Goal: Information Seeking & Learning: Learn about a topic

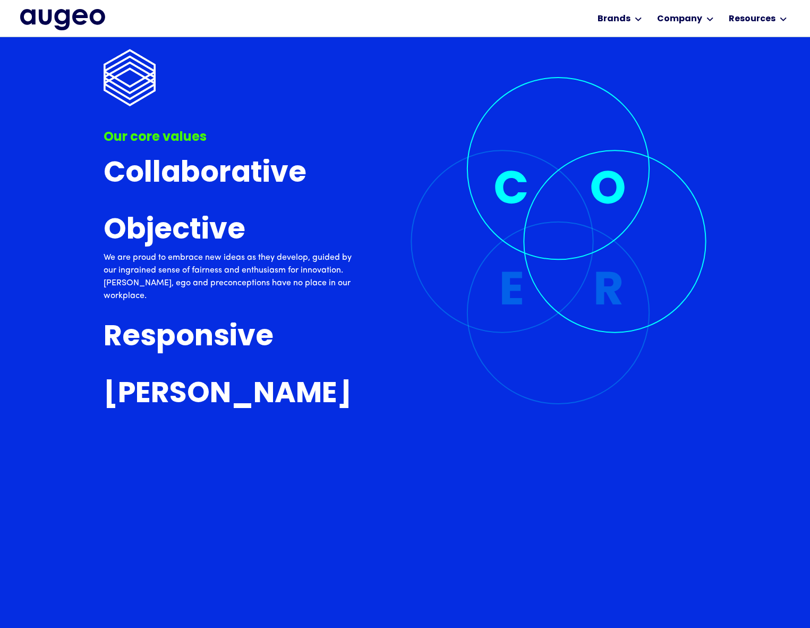
scroll to position [3006, 0]
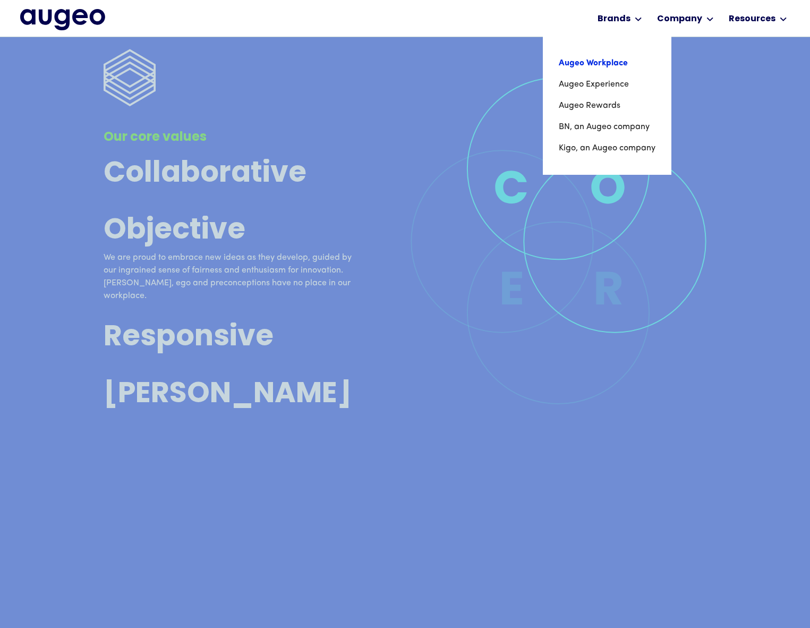
click at [615, 62] on link "Augeo Workplace" at bounding box center [607, 63] width 97 height 21
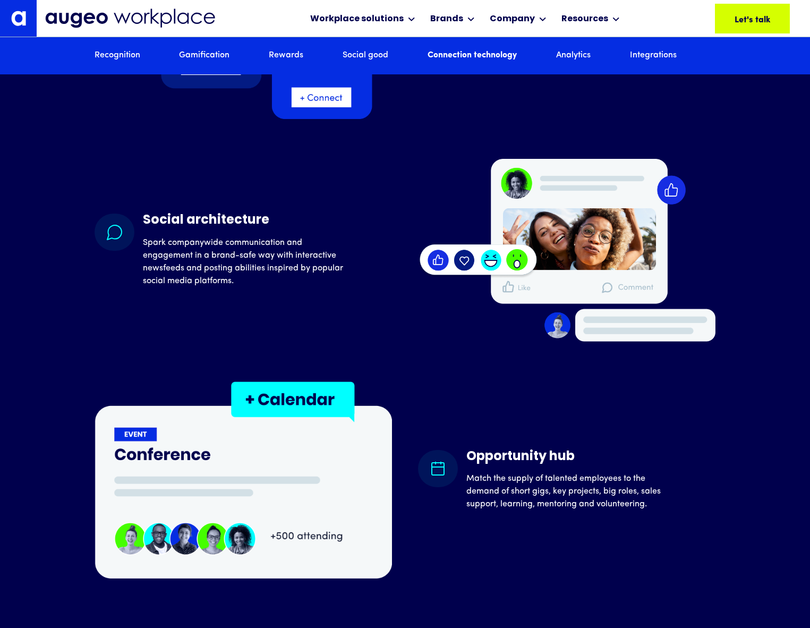
scroll to position [5076, 0]
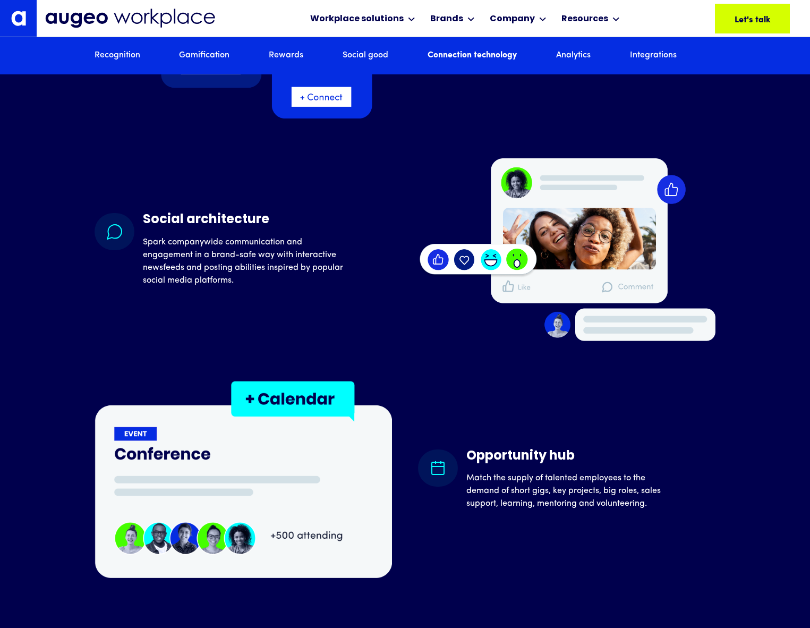
click at [68, 12] on img at bounding box center [130, 19] width 170 height 20
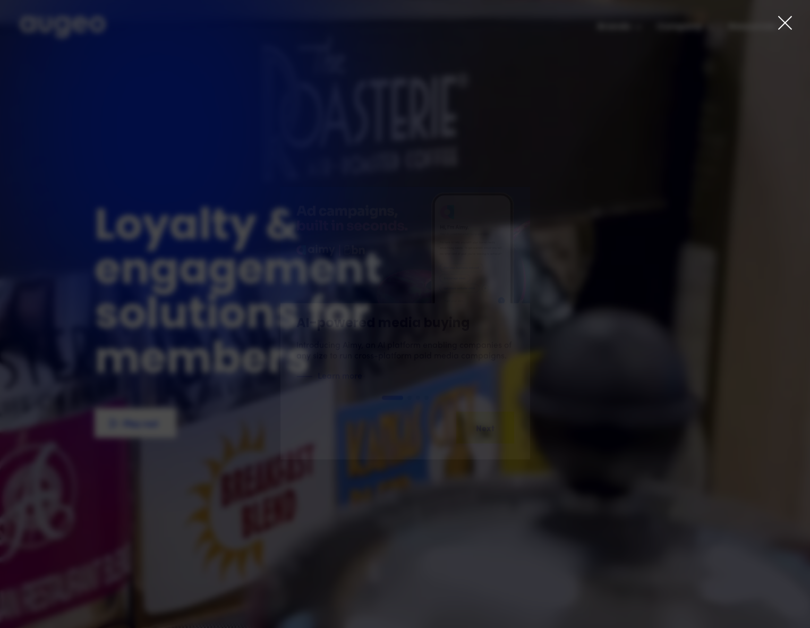
click at [405, 162] on div "AI-powered media buying Introducing Aimy, an AI platform enabling companies of …" at bounding box center [405, 322] width 810 height 471
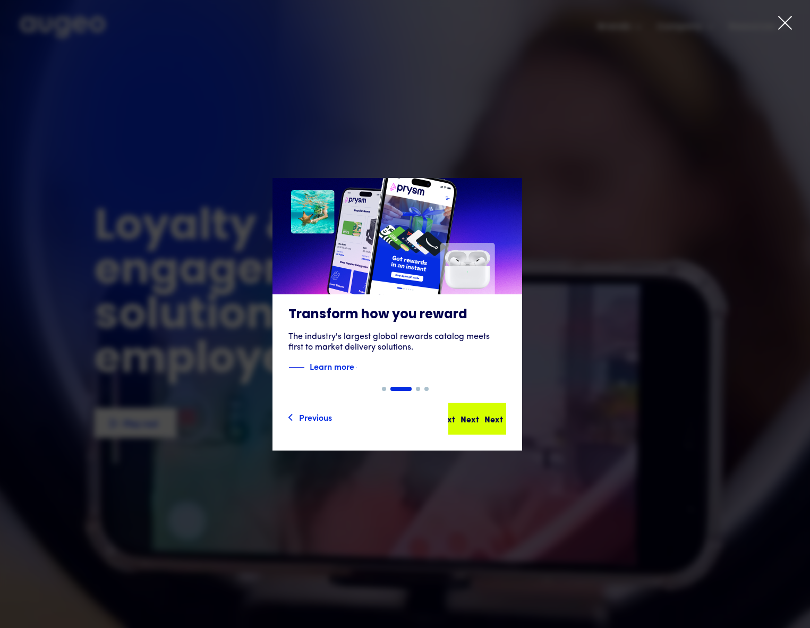
click at [489, 420] on div "Next" at bounding box center [494, 418] width 19 height 13
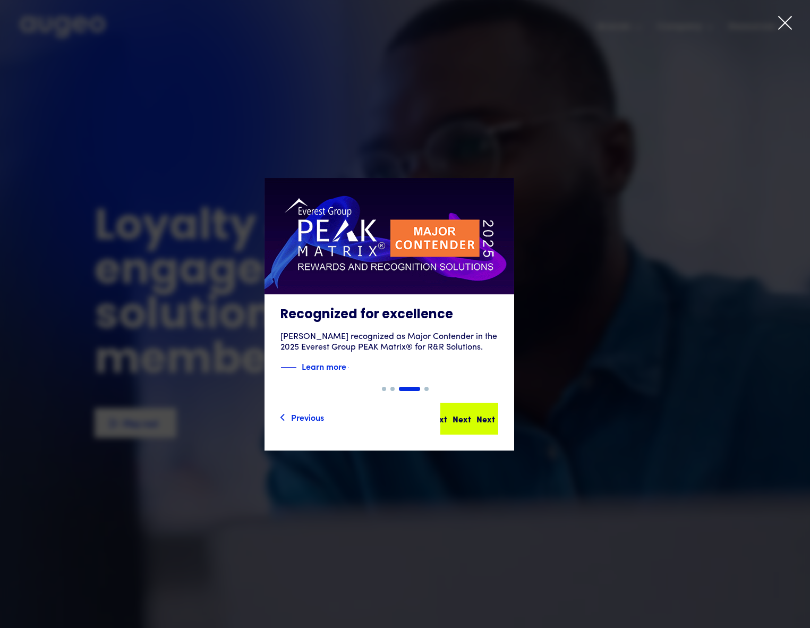
click at [489, 418] on div "Next" at bounding box center [486, 418] width 19 height 13
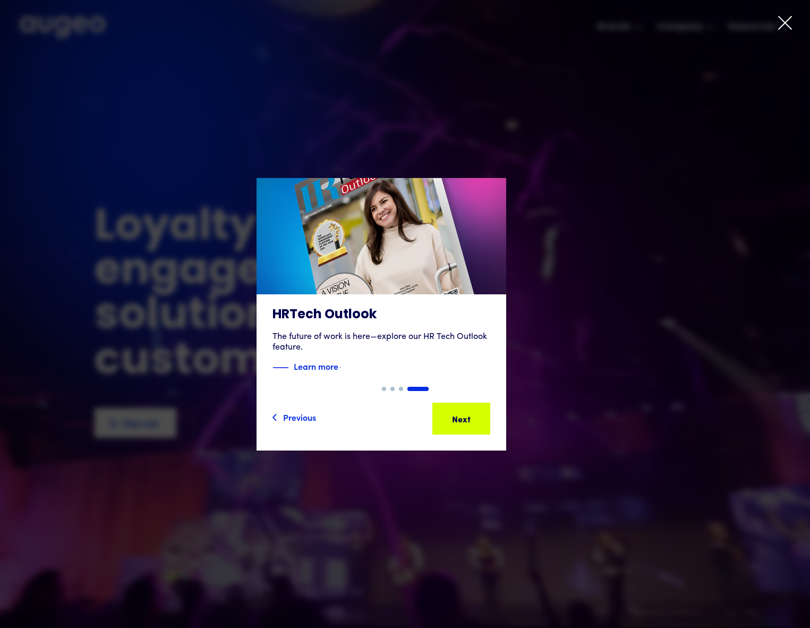
click at [789, 26] on icon at bounding box center [785, 23] width 16 height 16
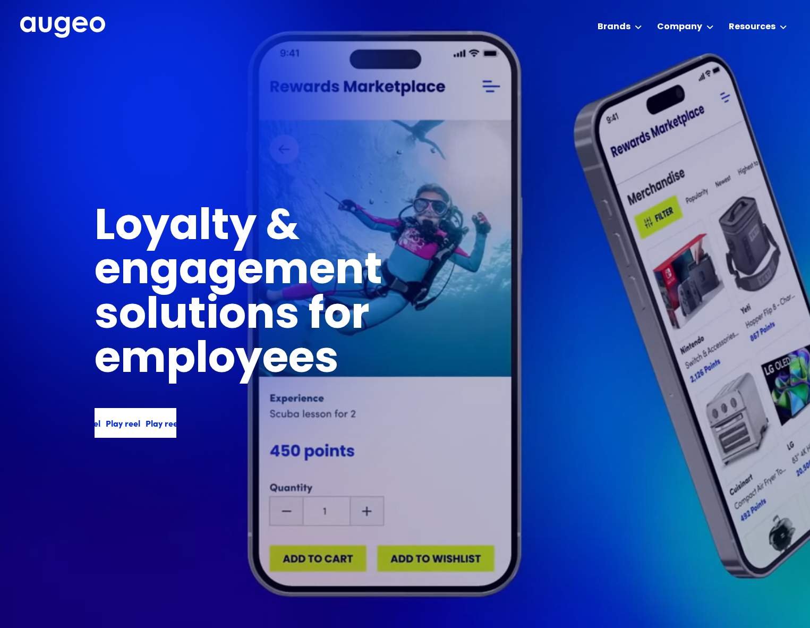
click at [142, 424] on div "Play reel" at bounding box center [159, 423] width 35 height 13
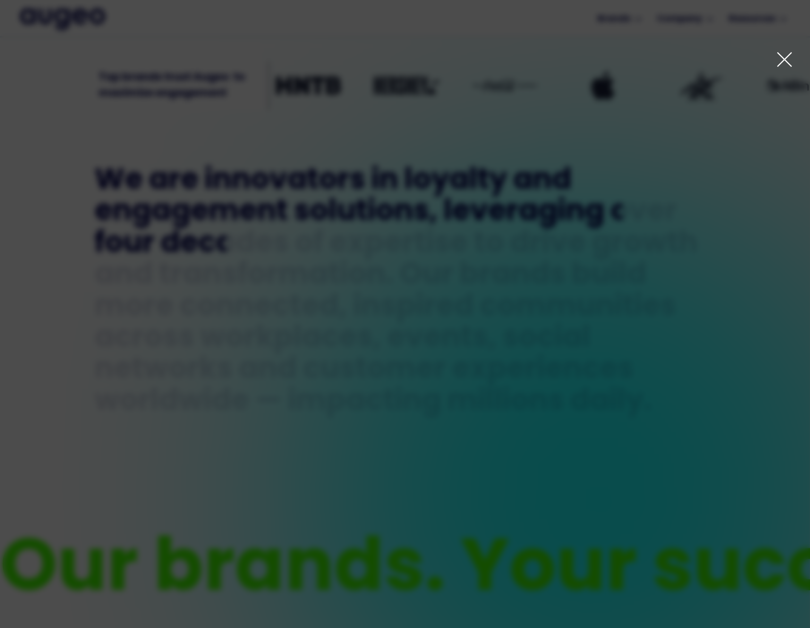
scroll to position [618, 0]
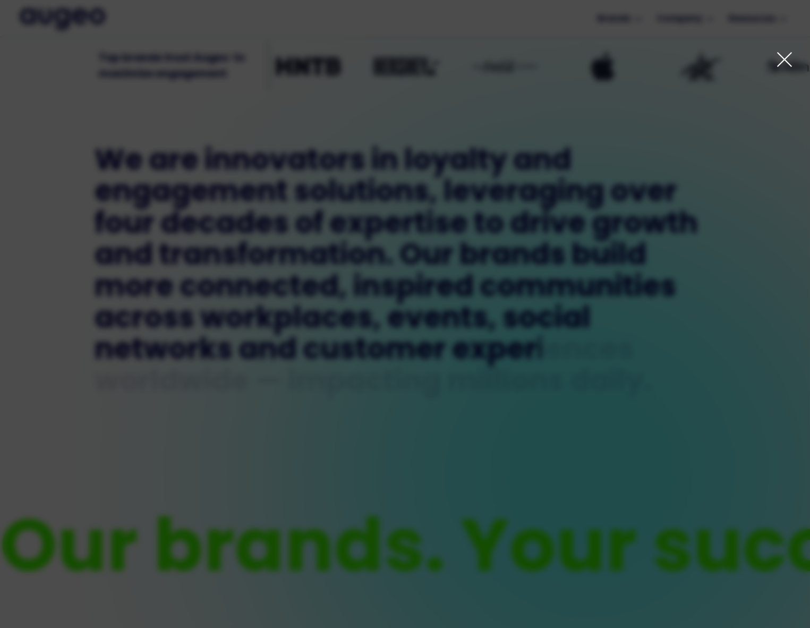
click at [781, 59] on icon at bounding box center [784, 59] width 17 height 17
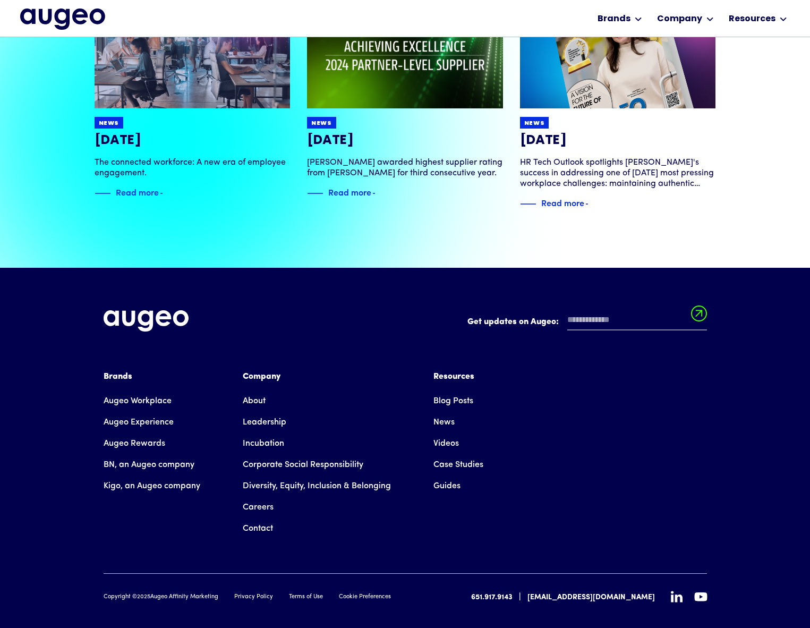
scroll to position [2423, 0]
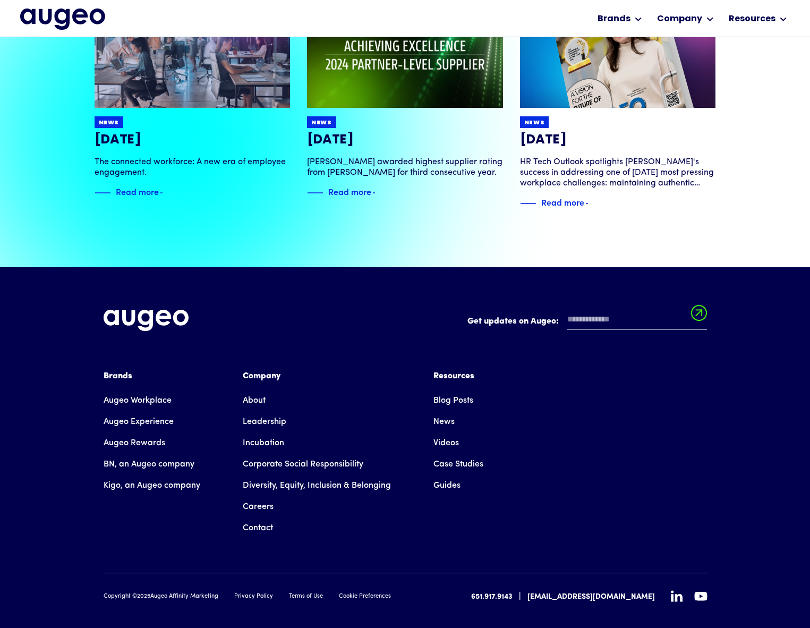
click at [444, 475] on link "Guides" at bounding box center [447, 485] width 27 height 21
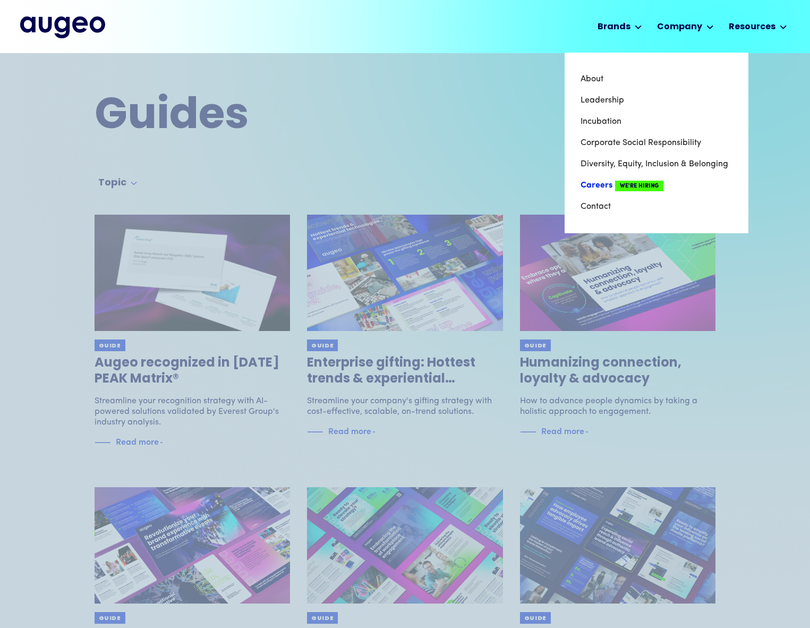
click at [602, 188] on link "Careers We're Hiring" at bounding box center [657, 185] width 152 height 21
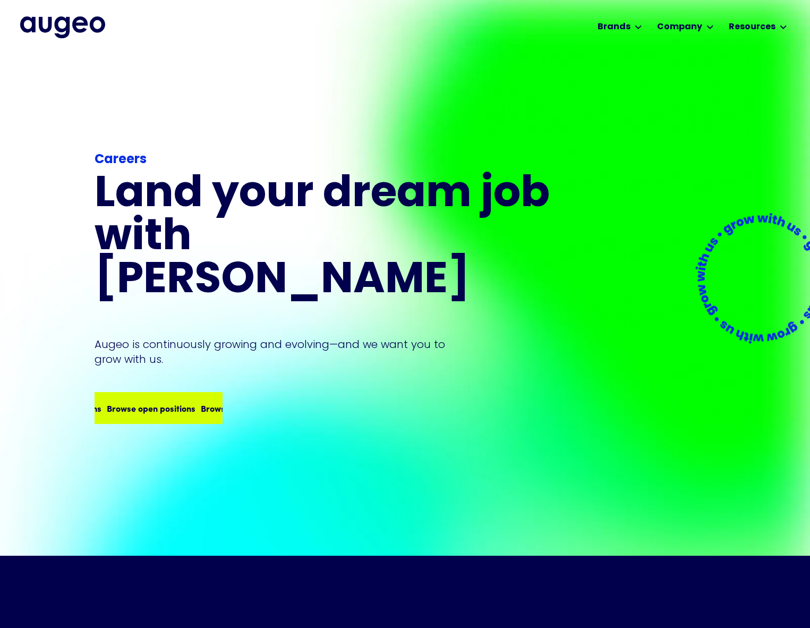
click at [142, 402] on div "Browse open positions" at bounding box center [135, 408] width 89 height 13
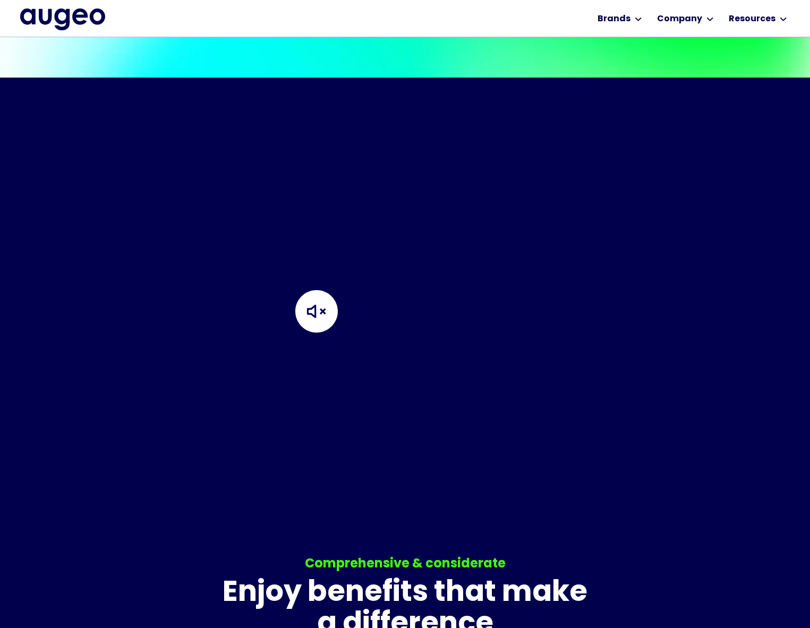
click at [248, 269] on video "Your browser does not support the video tag." at bounding box center [405, 280] width 810 height 405
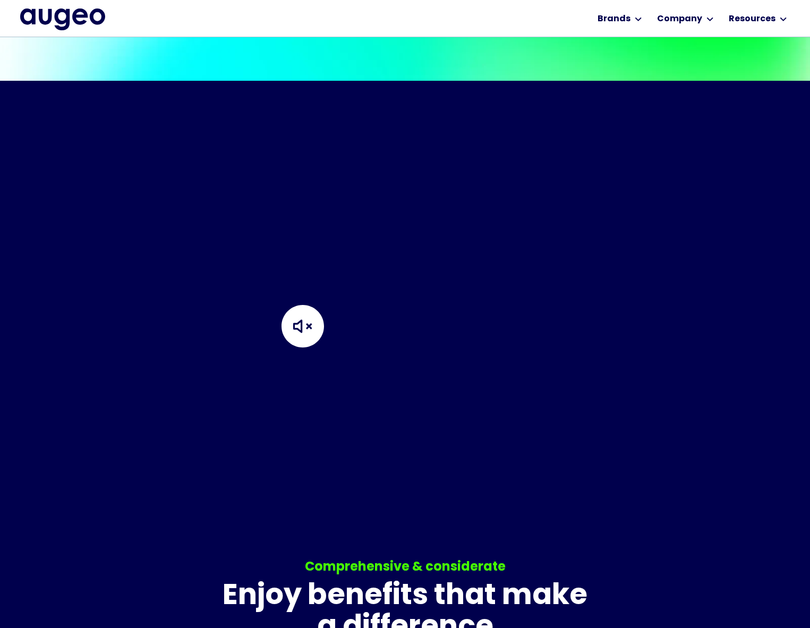
scroll to position [459, 0]
click at [307, 325] on img at bounding box center [303, 326] width 106 height 106
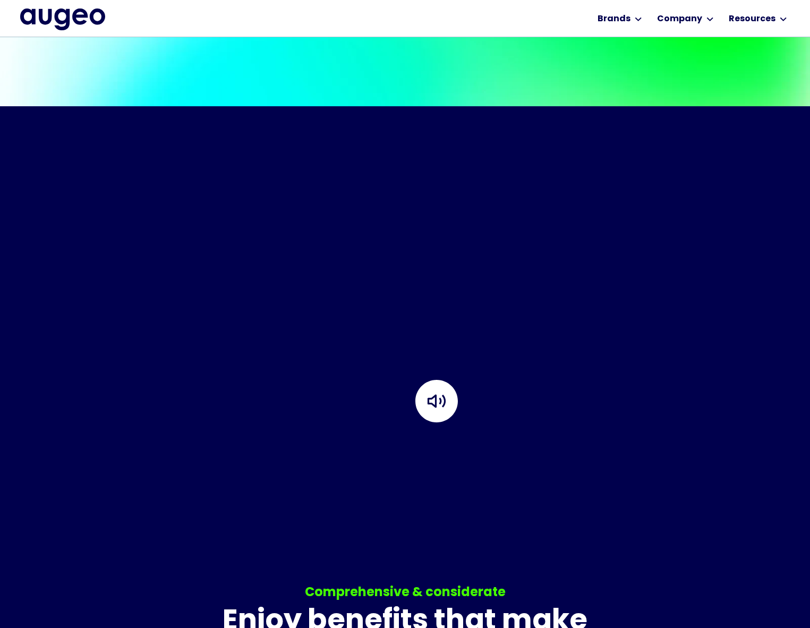
scroll to position [434, 0]
click at [501, 359] on img at bounding box center [554, 412] width 106 height 106
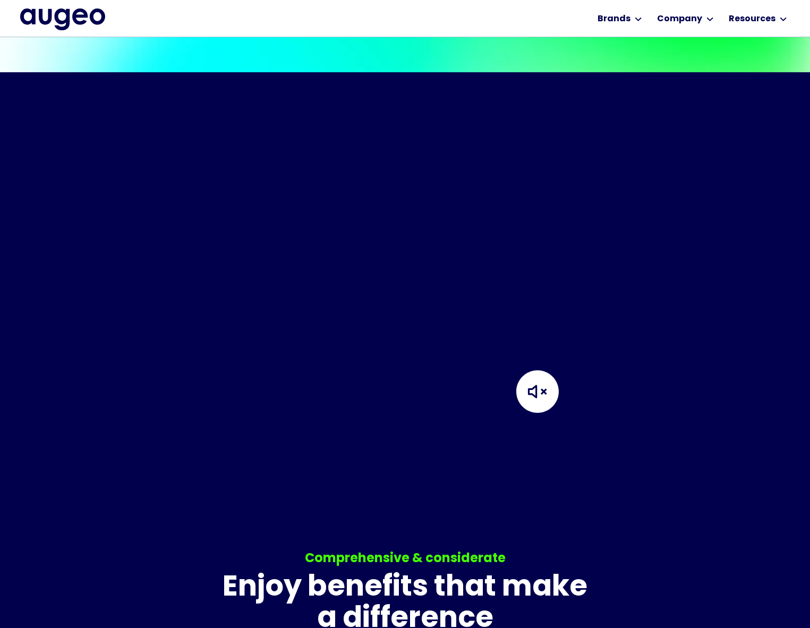
click at [517, 362] on img at bounding box center [538, 392] width 106 height 106
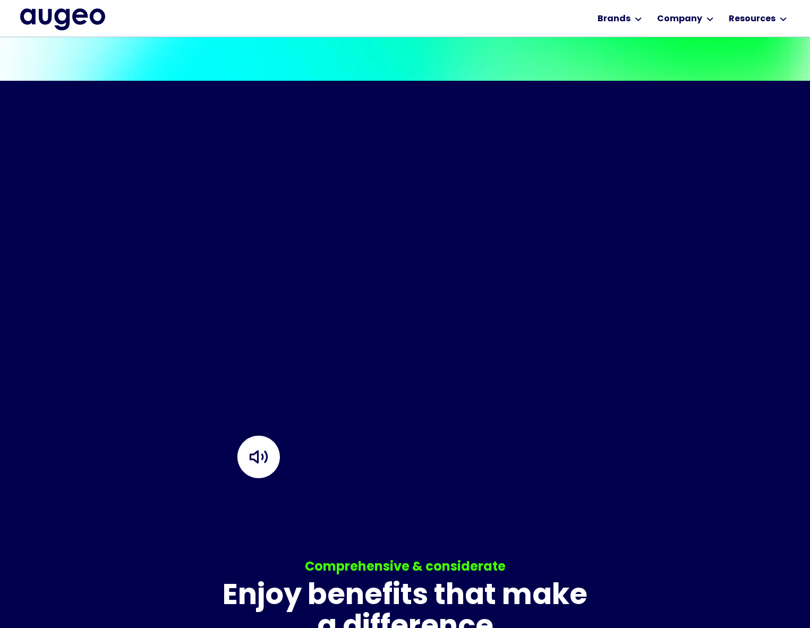
scroll to position [459, 0]
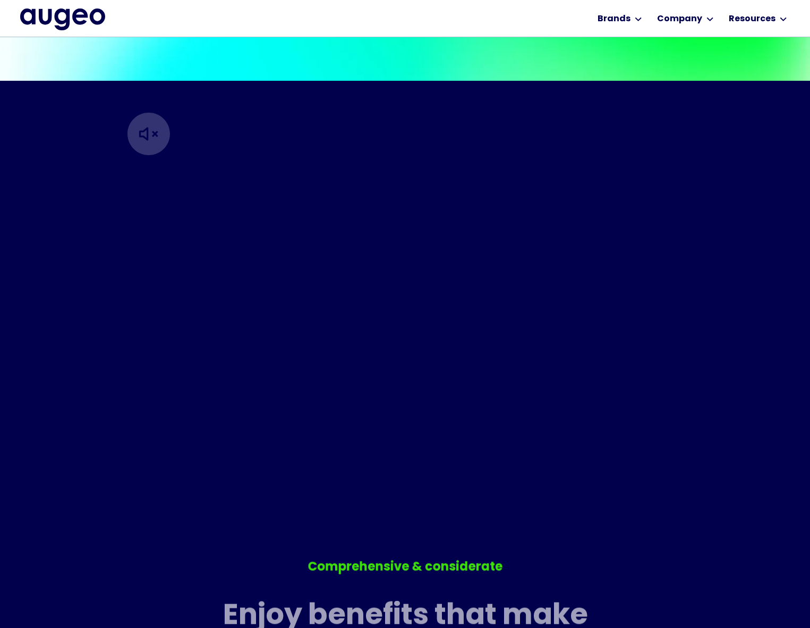
scroll to position [459, 0]
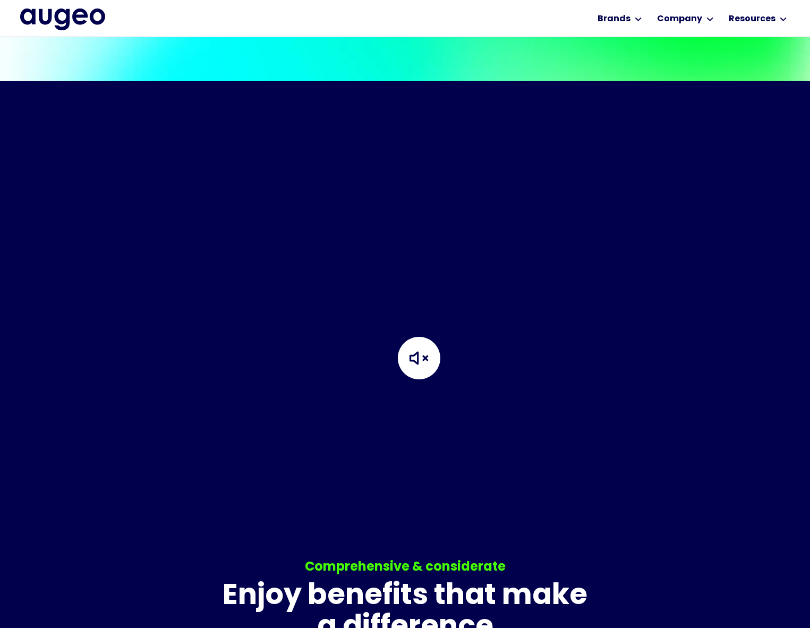
click at [366, 305] on img at bounding box center [419, 358] width 106 height 106
click at [411, 348] on img at bounding box center [419, 358] width 106 height 106
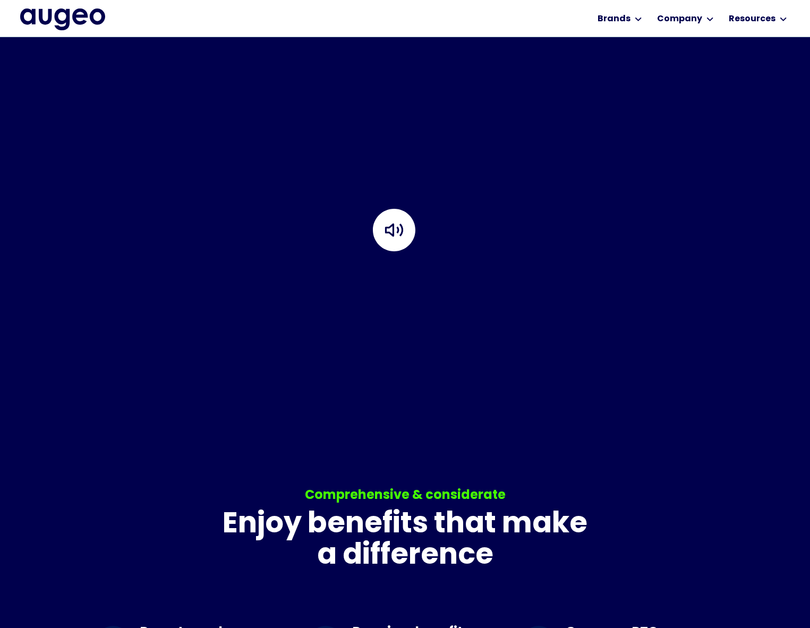
click at [341, 249] on img at bounding box center [394, 230] width 106 height 106
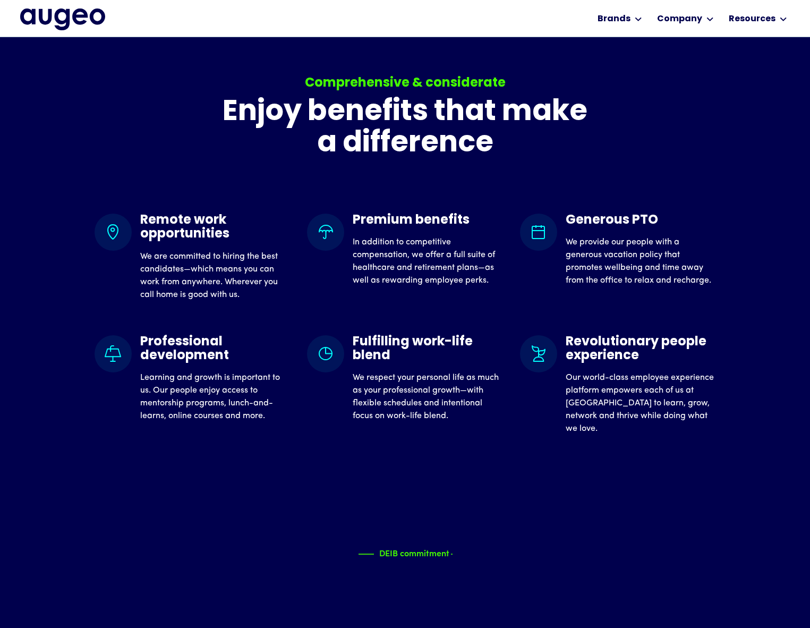
scroll to position [944, 0]
click at [345, 238] on div "Comprehensive & considerate Enjoy benefits that make a difference Remote work o…" at bounding box center [406, 316] width 622 height 487
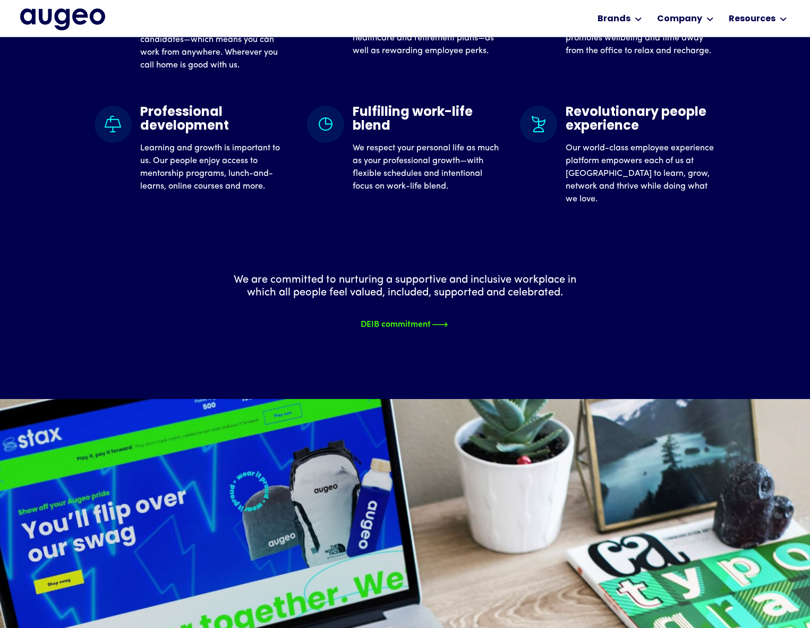
scroll to position [1173, 0]
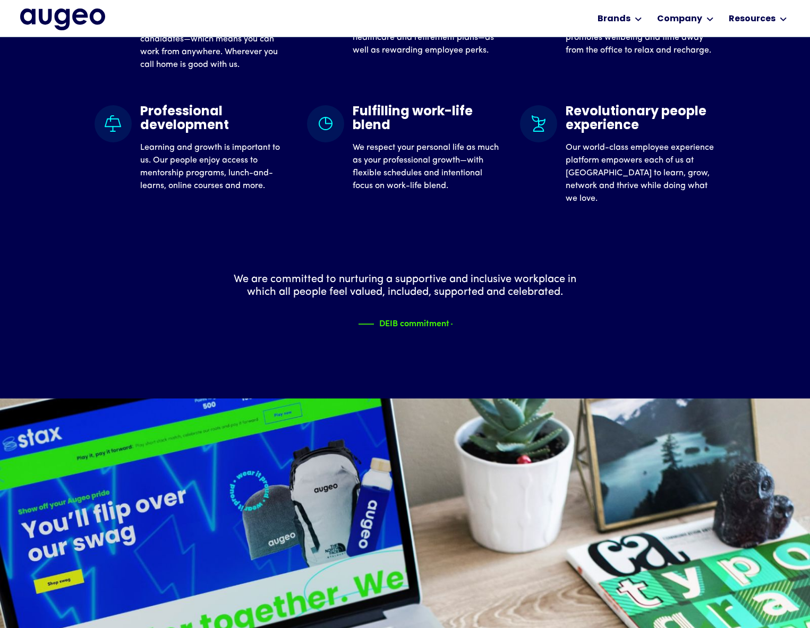
click at [435, 299] on p "We are committed to nurturing a supportive and inclusive workplace in which all…" at bounding box center [406, 286] width 366 height 26
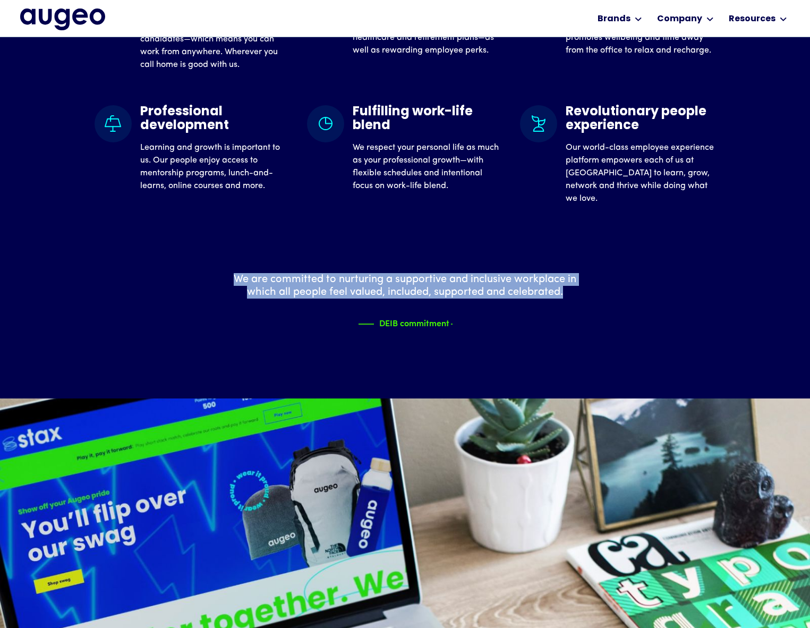
drag, startPoint x: 573, startPoint y: 331, endPoint x: 192, endPoint y: 291, distance: 383.1
click at [192, 291] on div "We are committed to nurturing a supportive and inclusive workplace in which all…" at bounding box center [406, 267] width 622 height 125
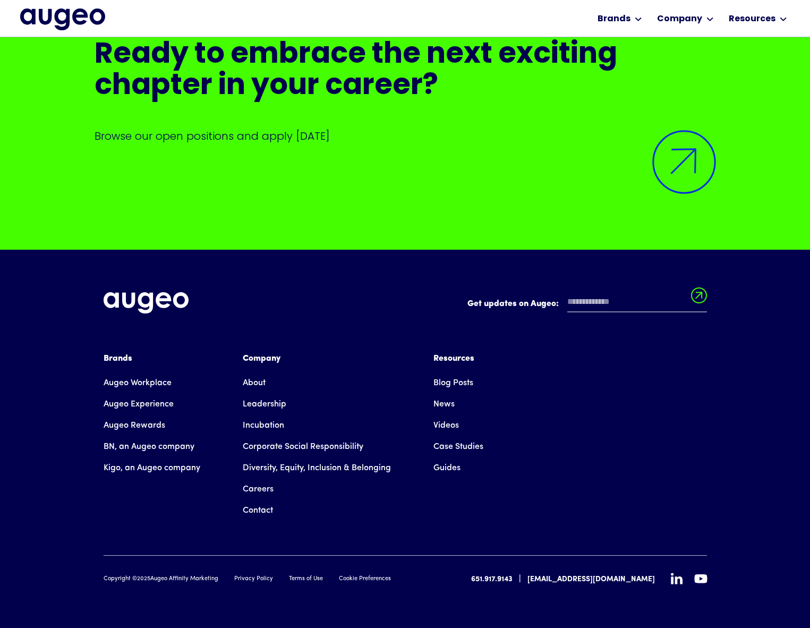
scroll to position [2726, 0]
click at [455, 426] on link "Videos" at bounding box center [447, 425] width 26 height 21
click at [153, 425] on link "Augeo Rewards" at bounding box center [135, 425] width 62 height 21
click at [281, 405] on link "Leadership" at bounding box center [265, 404] width 44 height 21
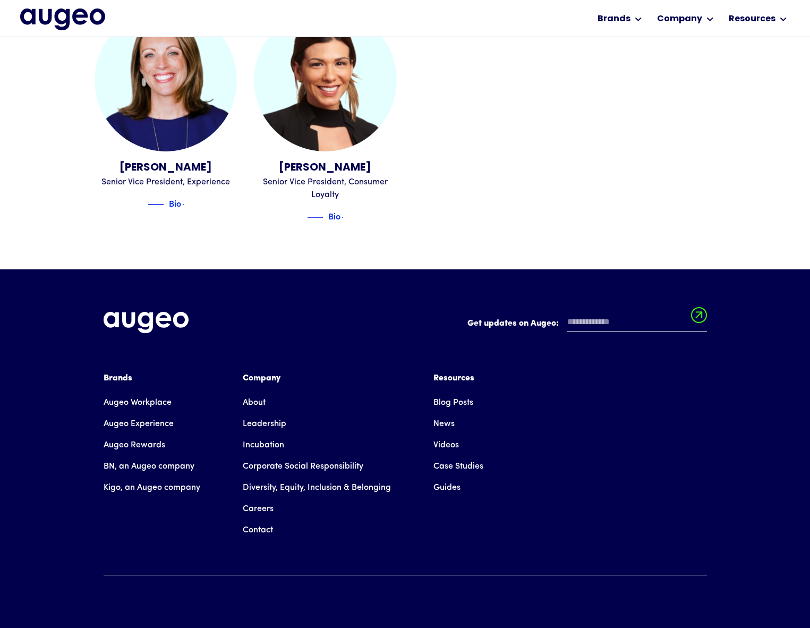
scroll to position [1559, 0]
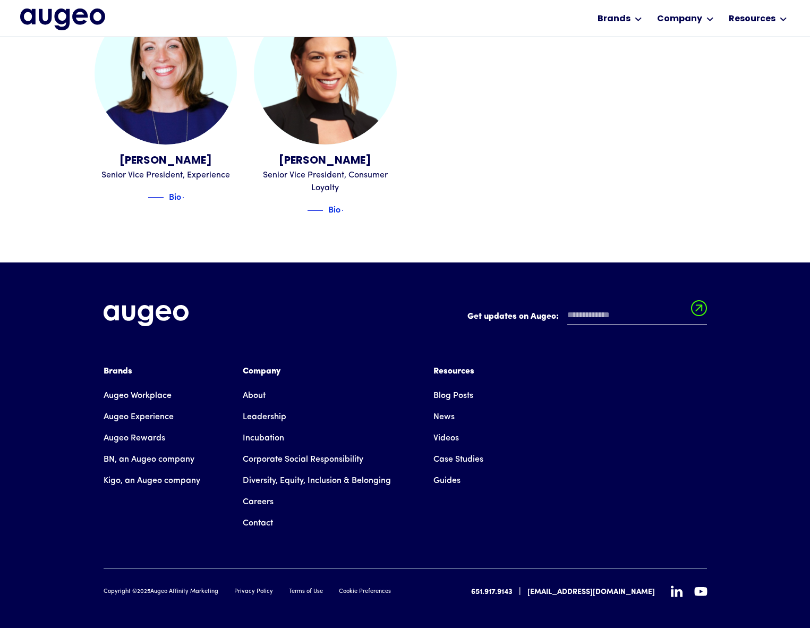
click at [271, 428] on link "Incubation" at bounding box center [263, 438] width 41 height 21
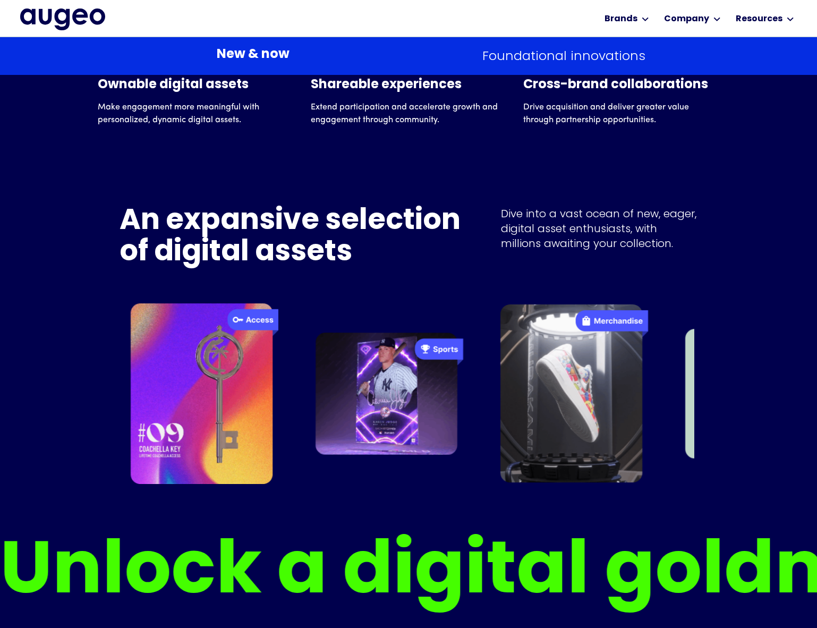
scroll to position [2219, 0]
